Goal: Find specific page/section

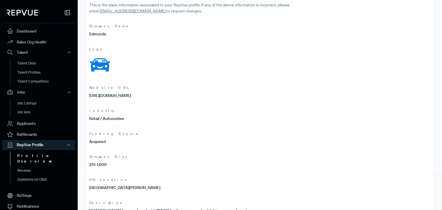
scroll to position [2, 0]
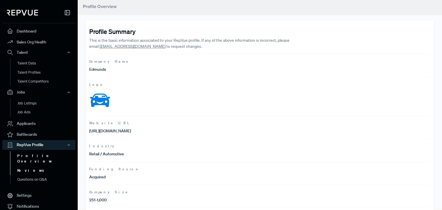
click at [42, 166] on link "Reviews" at bounding box center [46, 170] width 73 height 9
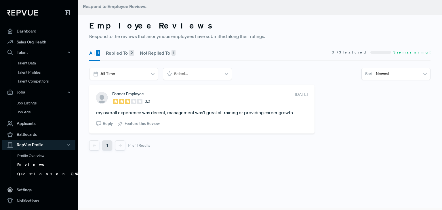
click at [38, 173] on link "Questions on Q&A" at bounding box center [46, 174] width 73 height 9
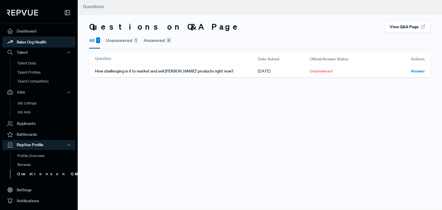
click at [38, 42] on link "Sales Org Health" at bounding box center [38, 42] width 73 height 11
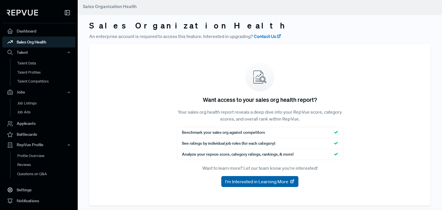
click at [275, 179] on span "I'm Interested in Learning More" at bounding box center [256, 181] width 63 height 7
